Goal: Task Accomplishment & Management: Use online tool/utility

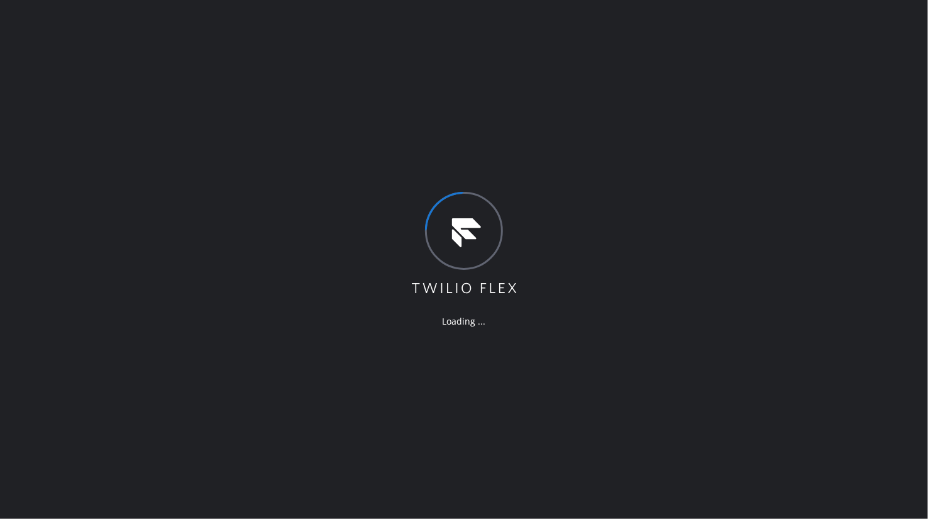
drag, startPoint x: 589, startPoint y: 66, endPoint x: 609, endPoint y: 50, distance: 26.0
click at [589, 66] on div "Loading ..." at bounding box center [464, 259] width 928 height 519
drag, startPoint x: 609, startPoint y: 50, endPoint x: 622, endPoint y: 44, distance: 14.1
click at [609, 50] on div "Loading ..." at bounding box center [464, 259] width 928 height 519
